Goal: Check status

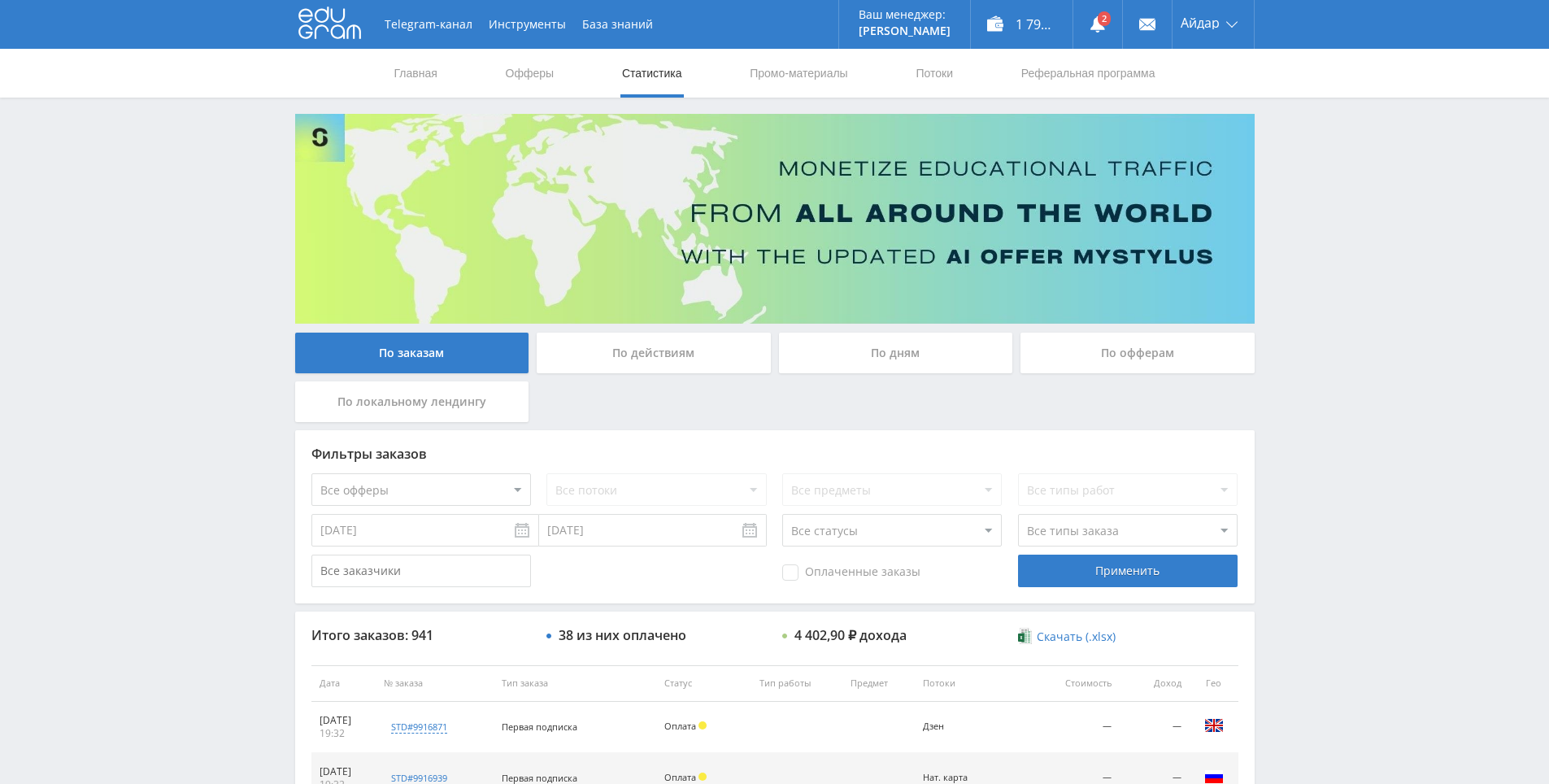
click at [1076, 20] on link at bounding box center [1098, 24] width 49 height 49
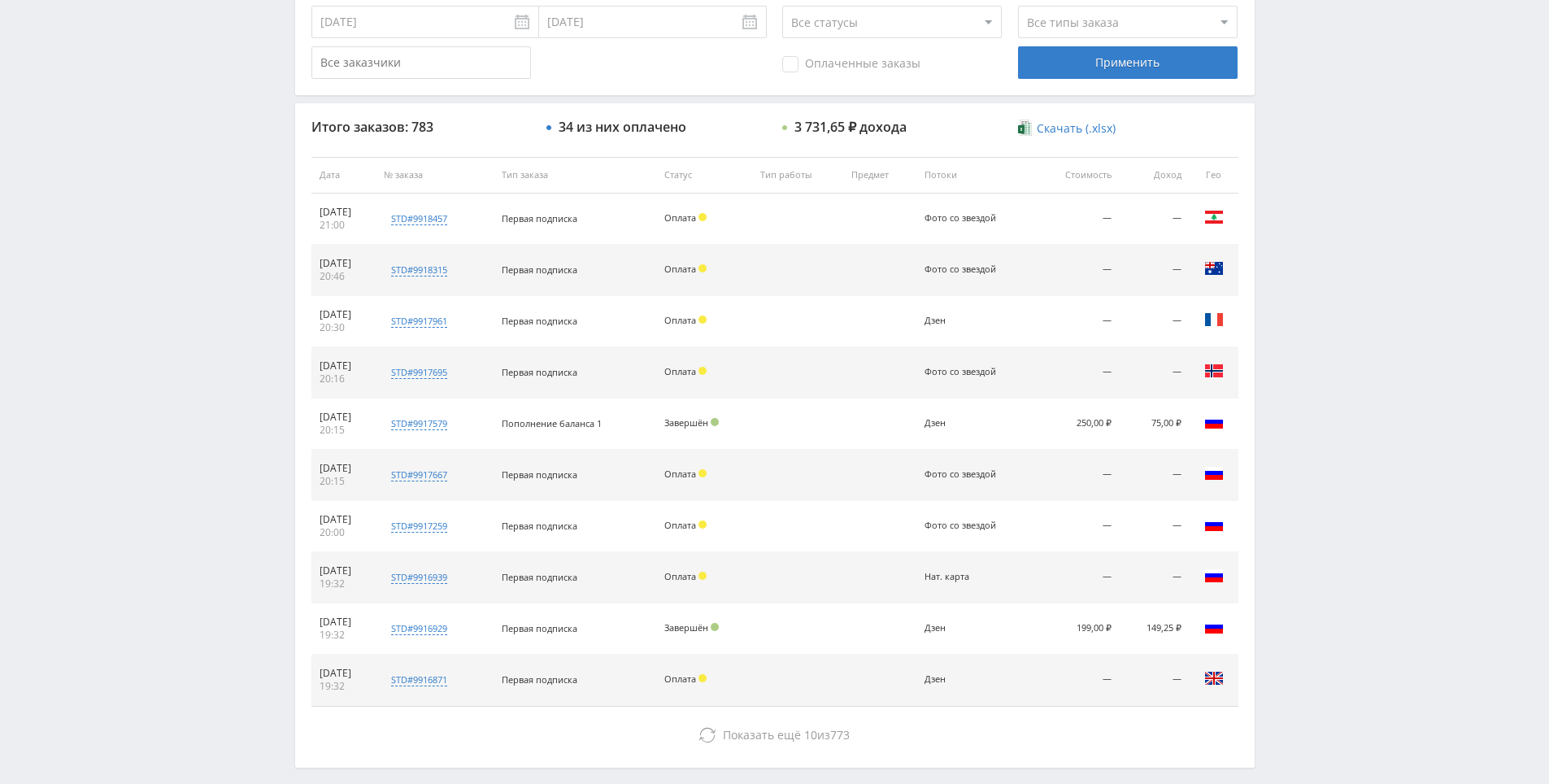
drag, startPoint x: 1333, startPoint y: 436, endPoint x: 1358, endPoint y: 558, distance: 124.5
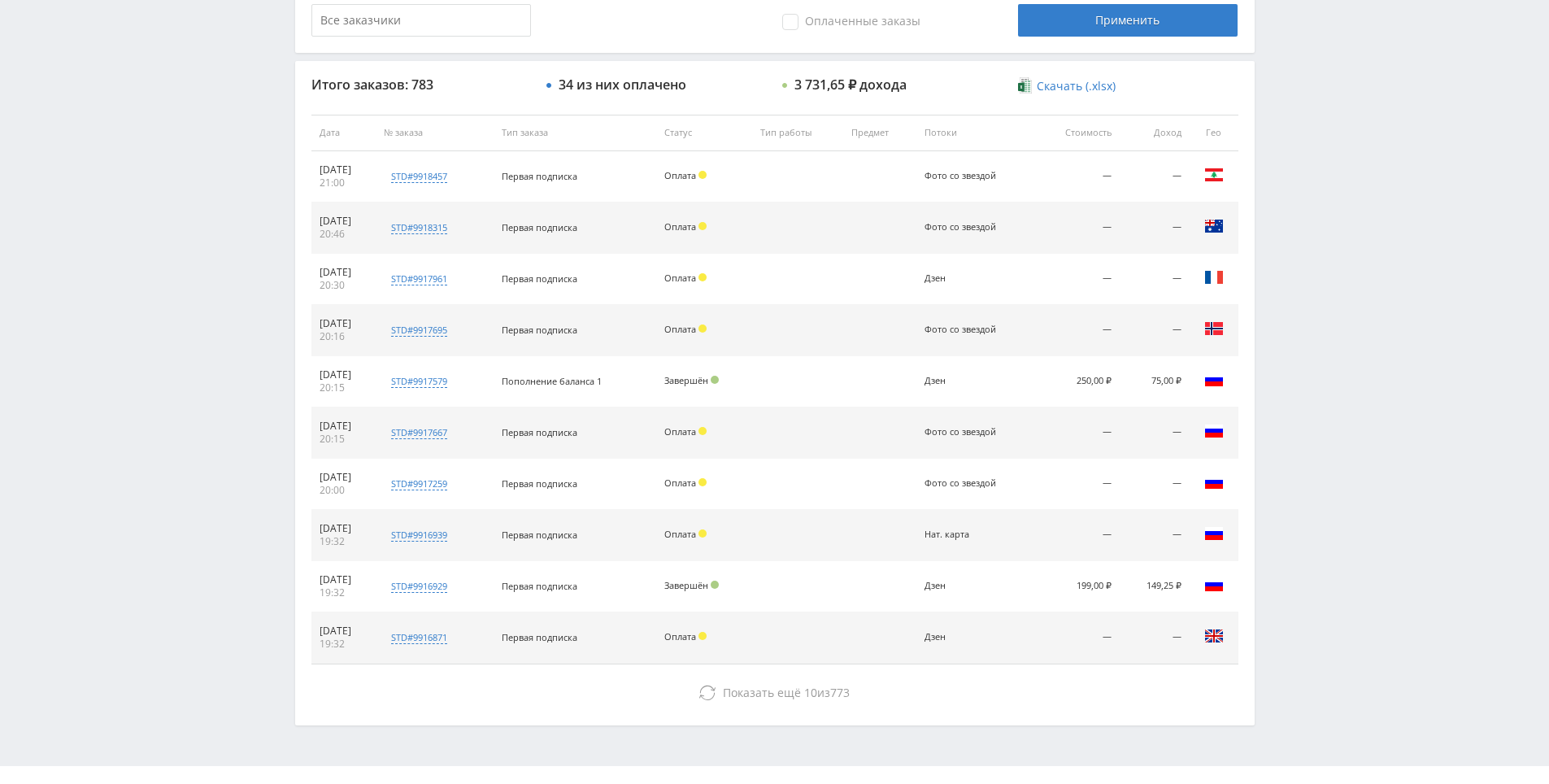
drag, startPoint x: 1330, startPoint y: 512, endPoint x: 1327, endPoint y: 491, distance: 21.2
drag, startPoint x: 1330, startPoint y: 494, endPoint x: 1308, endPoint y: 425, distance: 72.4
drag, startPoint x: 1308, startPoint y: 425, endPoint x: 1321, endPoint y: 443, distance: 22.2
click at [1321, 443] on div "Telegram-канал Инструменты База знаний Ваш менеджер: [PERSON_NAME] Online @edug…" at bounding box center [774, 133] width 1549 height 1365
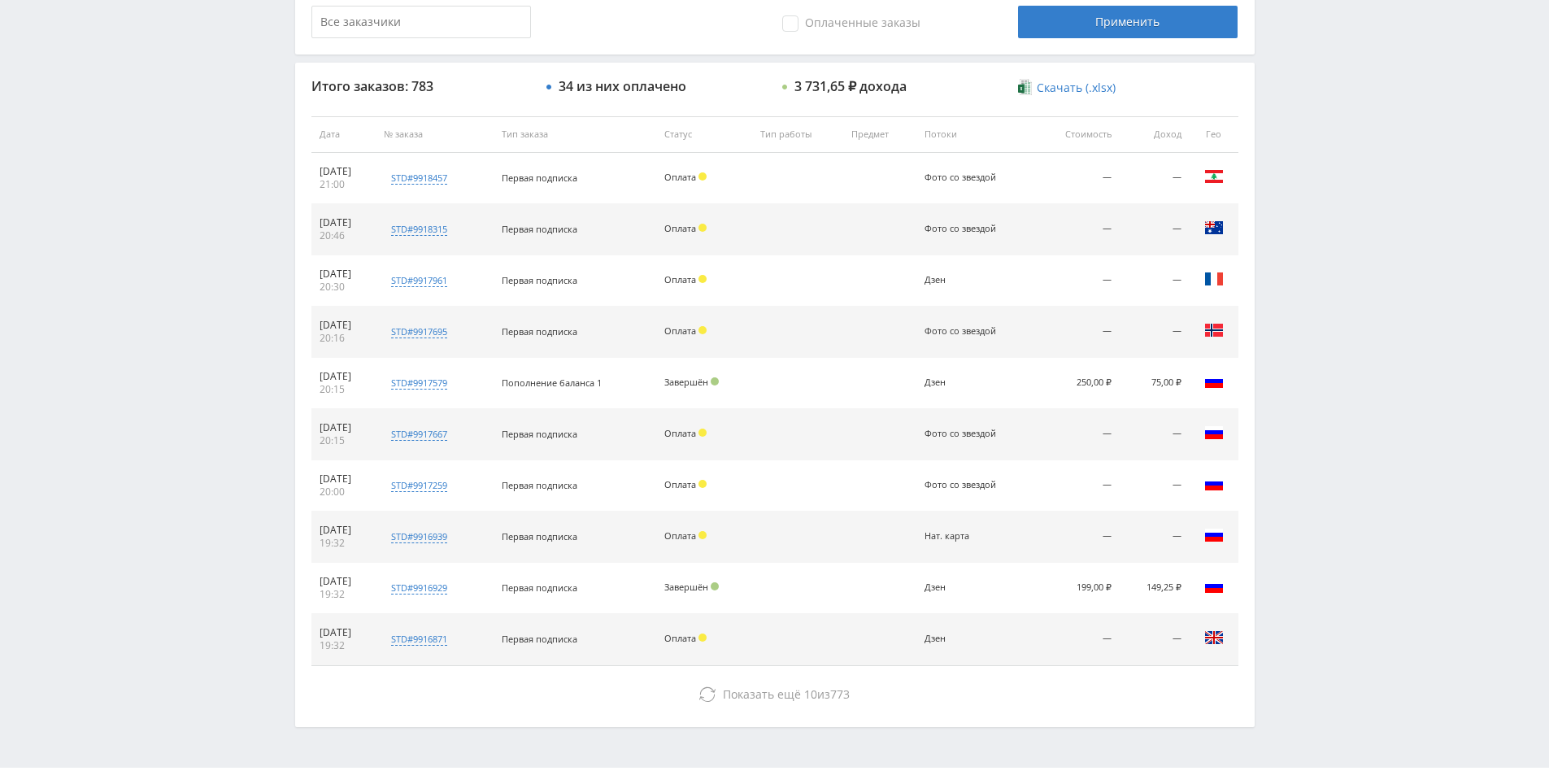
click at [1307, 435] on div "Telegram-канал Инструменты База знаний Ваш менеджер: [PERSON_NAME] Online @edug…" at bounding box center [774, 133] width 1549 height 1365
drag, startPoint x: 1307, startPoint y: 435, endPoint x: 1297, endPoint y: 425, distance: 14.1
click at [1297, 425] on div "Telegram-канал Инструменты База знаний Ваш менеджер: [PERSON_NAME] Online @edug…" at bounding box center [774, 133] width 1549 height 1365
drag, startPoint x: 1297, startPoint y: 425, endPoint x: 1289, endPoint y: 419, distance: 10.0
click at [1289, 419] on div "Telegram-канал Инструменты База знаний Ваш менеджер: [PERSON_NAME] Online @edug…" at bounding box center [774, 133] width 1549 height 1365
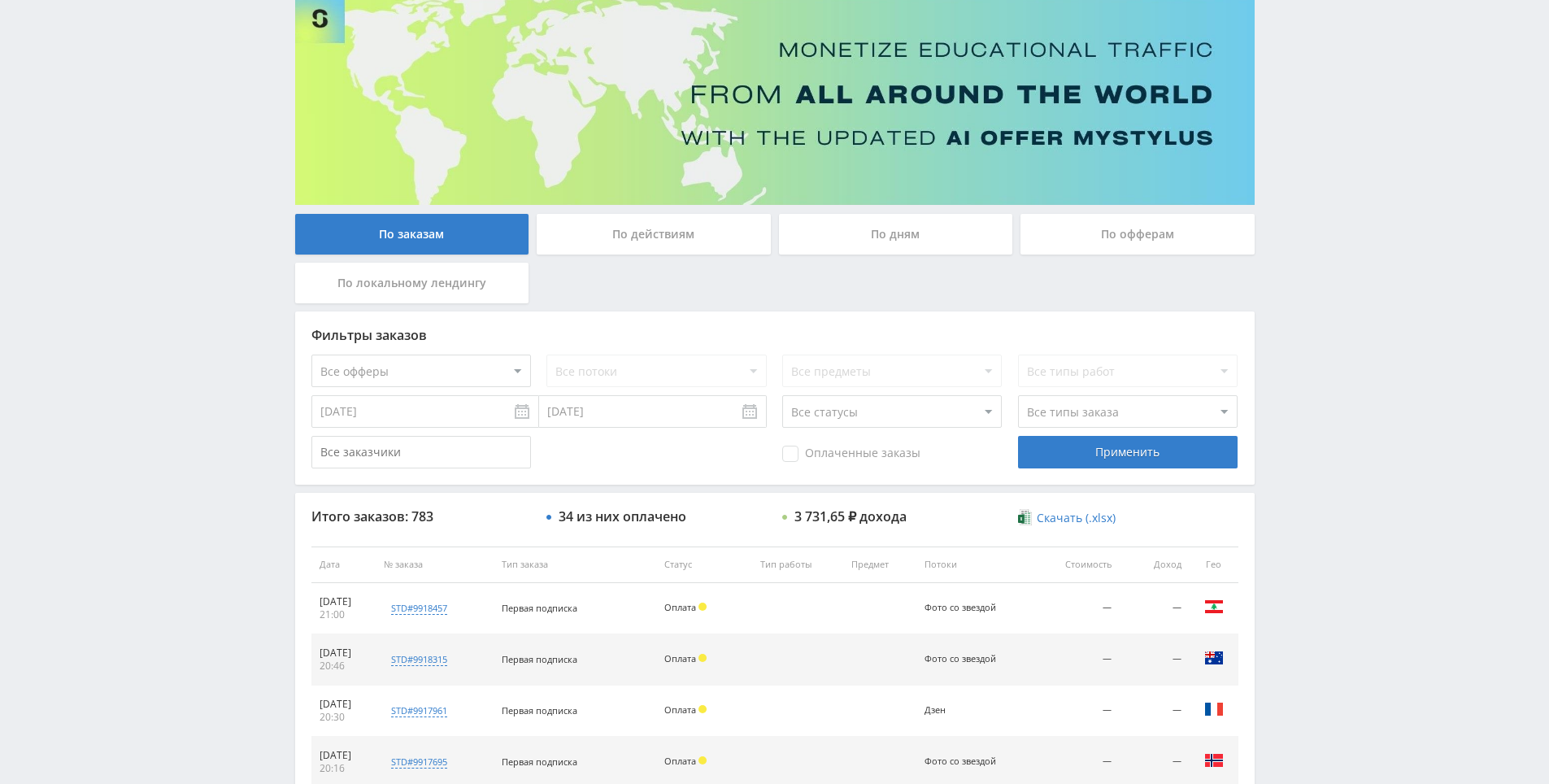
drag, startPoint x: 1304, startPoint y: 661, endPoint x: 1302, endPoint y: 565, distance: 96.0
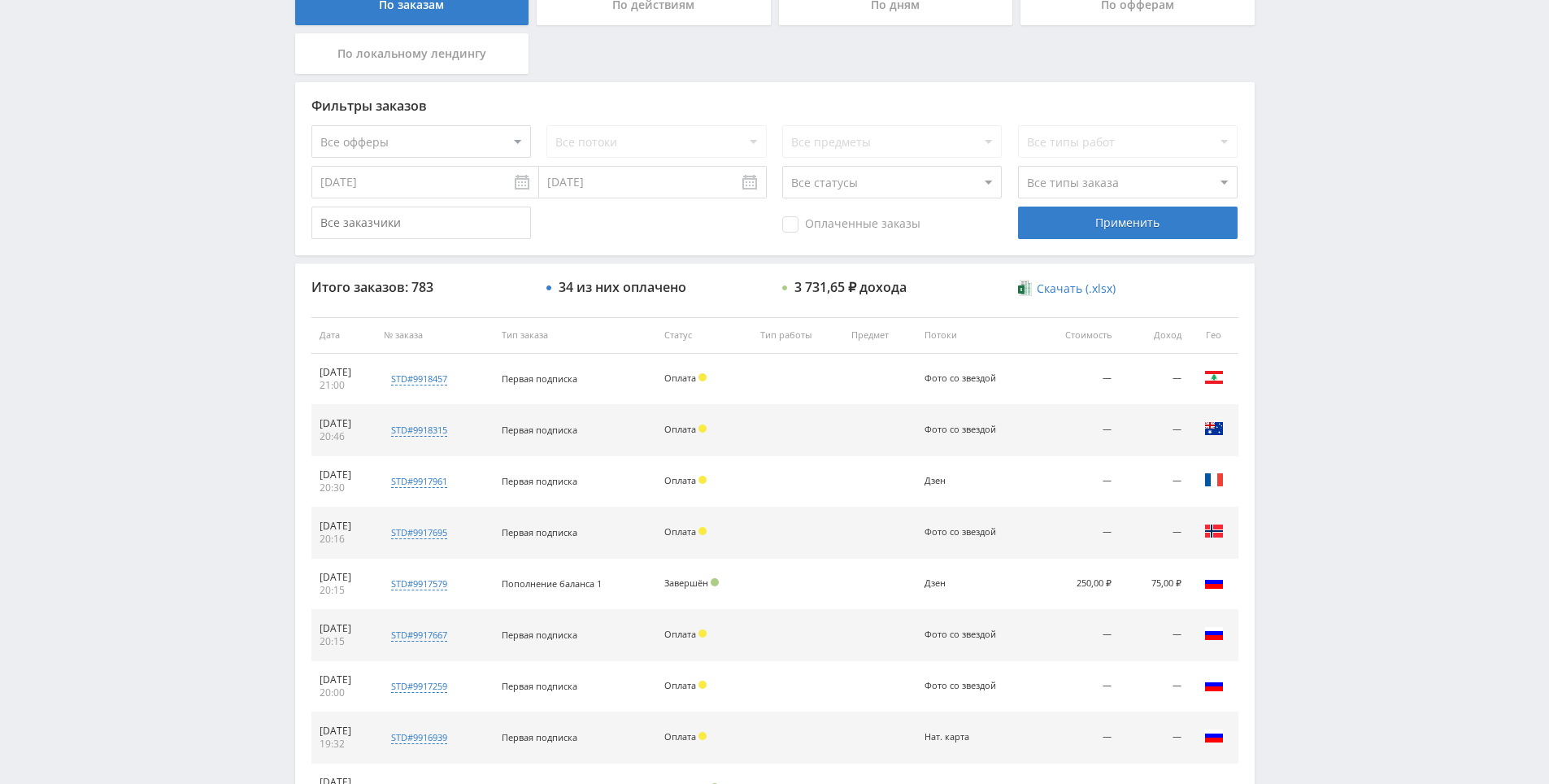
scroll to position [0, 0]
drag, startPoint x: 1261, startPoint y: 457, endPoint x: 695, endPoint y: 144, distance: 646.8
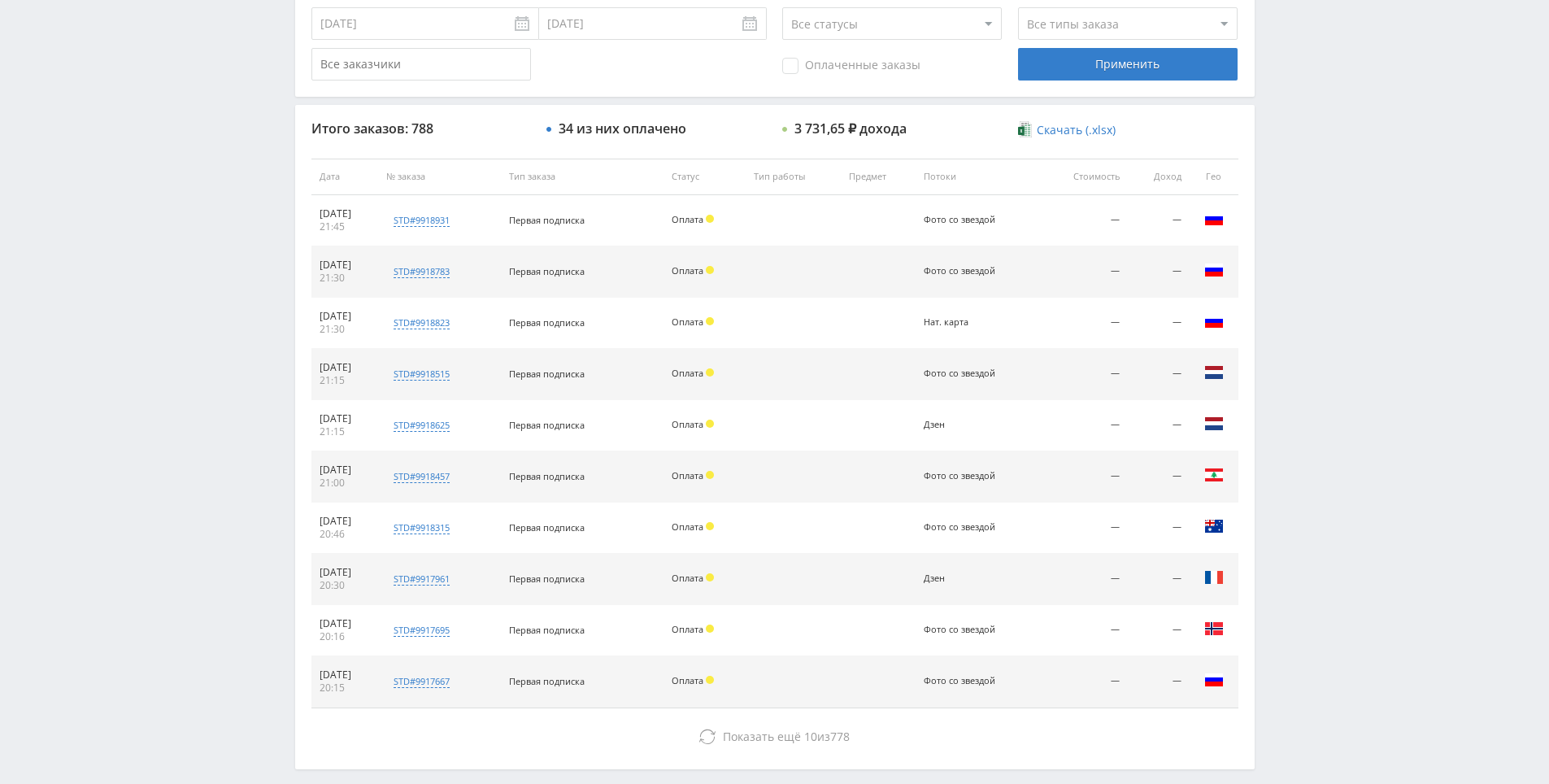
drag, startPoint x: 1301, startPoint y: 572, endPoint x: 1300, endPoint y: 693, distance: 121.0
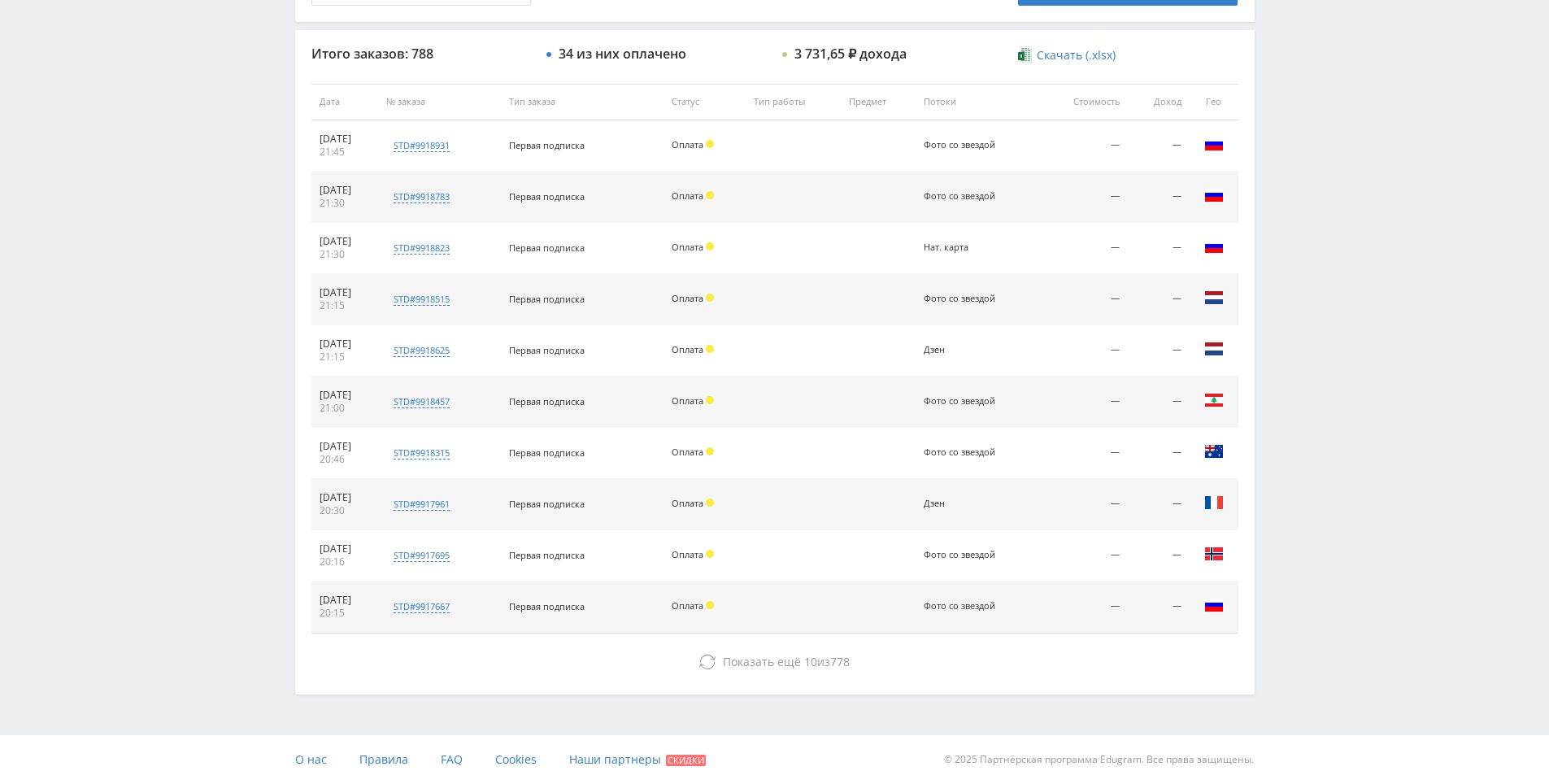
drag, startPoint x: 1326, startPoint y: 621, endPoint x: 1307, endPoint y: 561, distance: 62.9
click at [1307, 560] on div "Telegram-канал Инструменты База знаний Ваш менеджер: [PERSON_NAME] Online @edug…" at bounding box center [774, 100] width 1549 height 1365
click at [1321, 562] on div "Telegram-канал Инструменты База знаний Ваш менеджер: [PERSON_NAME] Online @edug…" at bounding box center [774, 100] width 1549 height 1365
drag, startPoint x: 1313, startPoint y: 507, endPoint x: 1293, endPoint y: 499, distance: 21.5
click at [1313, 507] on div "Telegram-канал Инструменты База знаний Ваш менеджер: [PERSON_NAME] Online @edug…" at bounding box center [774, 100] width 1549 height 1365
